Goal: Find specific page/section: Find specific page/section

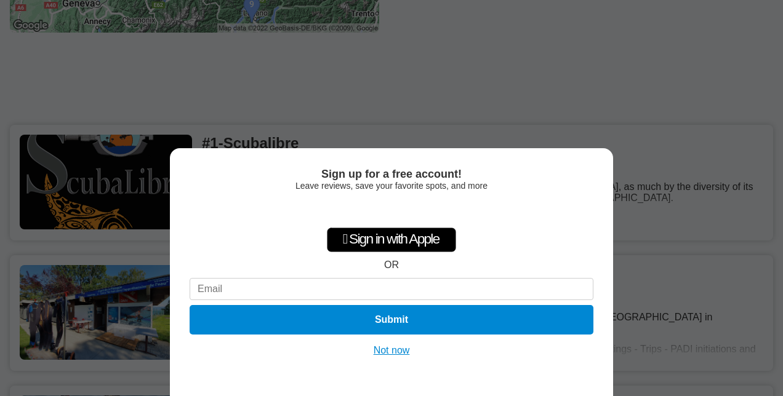
click at [390, 353] on button "Not now" at bounding box center [392, 351] width 44 height 12
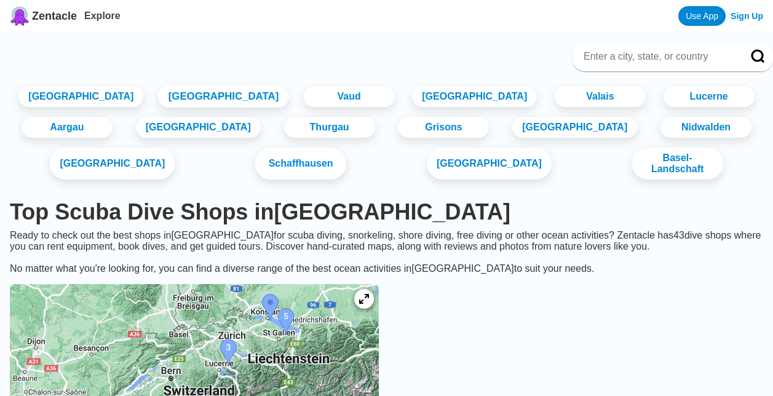
click at [193, 99] on link "[GEOGRAPHIC_DATA]" at bounding box center [223, 97] width 131 height 22
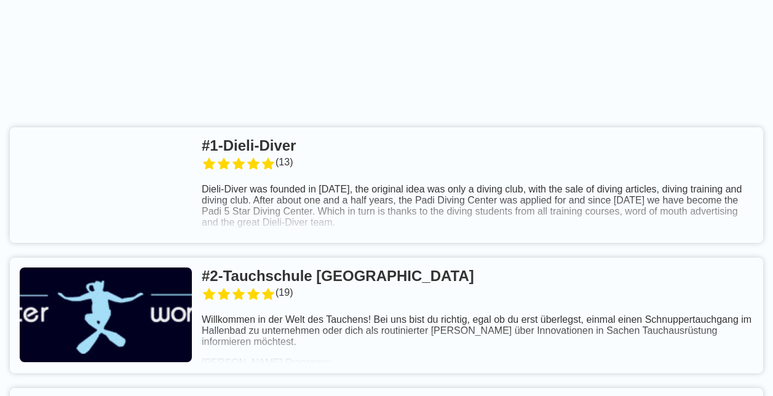
scroll to position [561, 0]
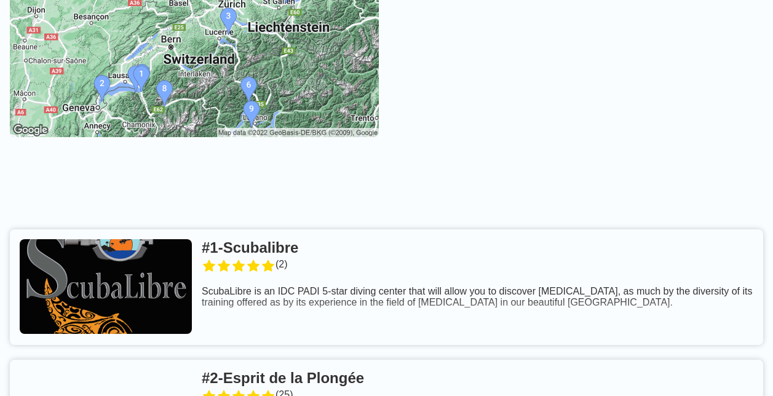
scroll to position [332, 0]
